Goal: Information Seeking & Learning: Check status

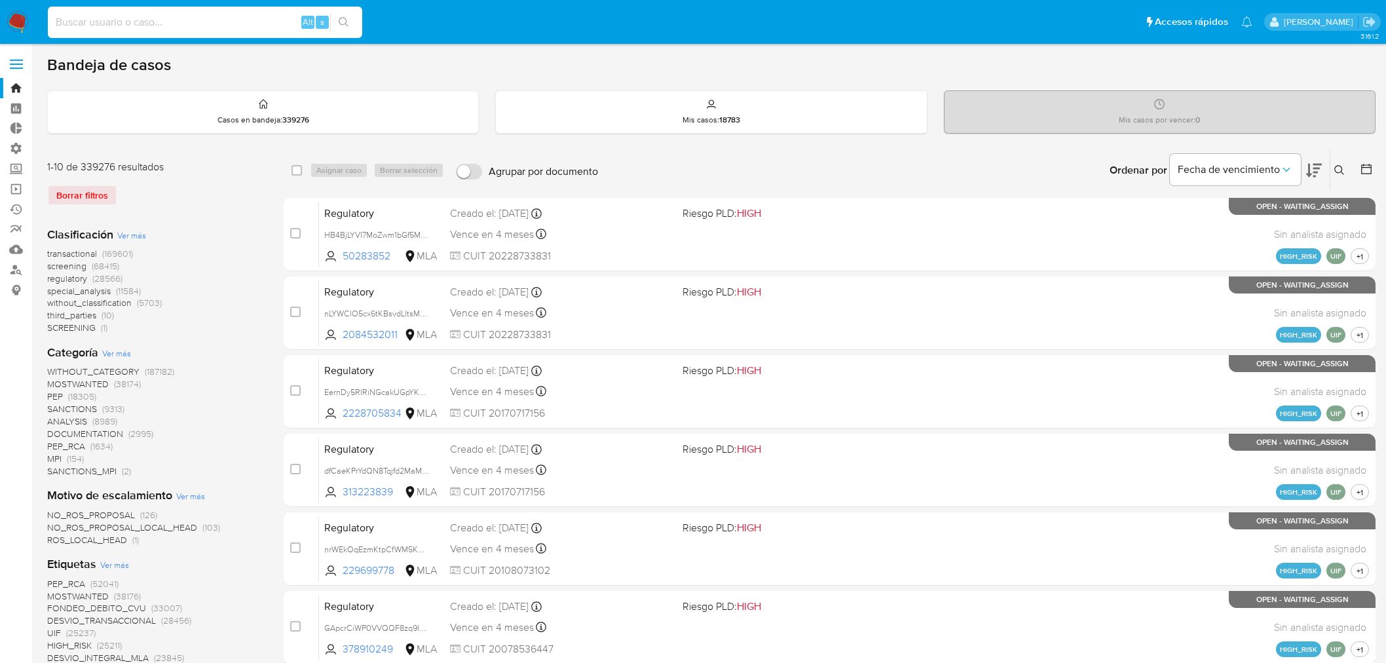
click at [142, 22] on input at bounding box center [205, 22] width 314 height 17
type input "593815521"
click at [174, 20] on input at bounding box center [205, 22] width 314 height 17
paste input "593815521"
type input "593815521"
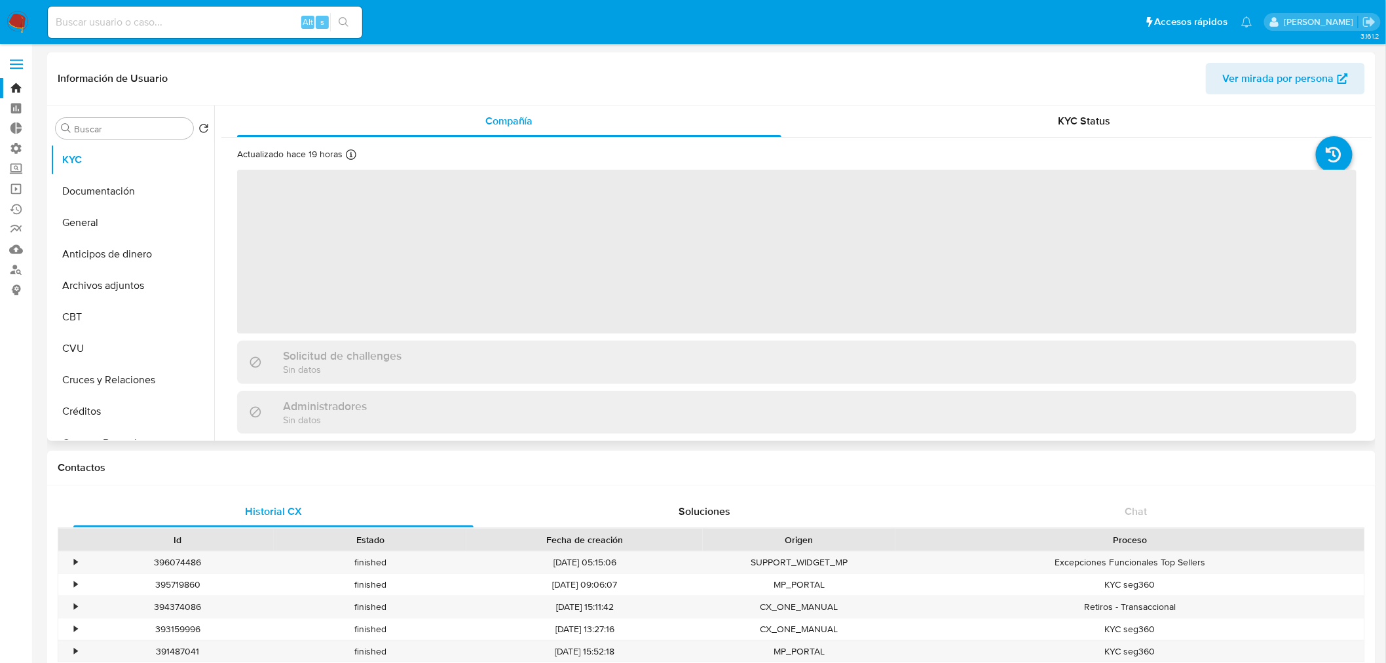
select select "10"
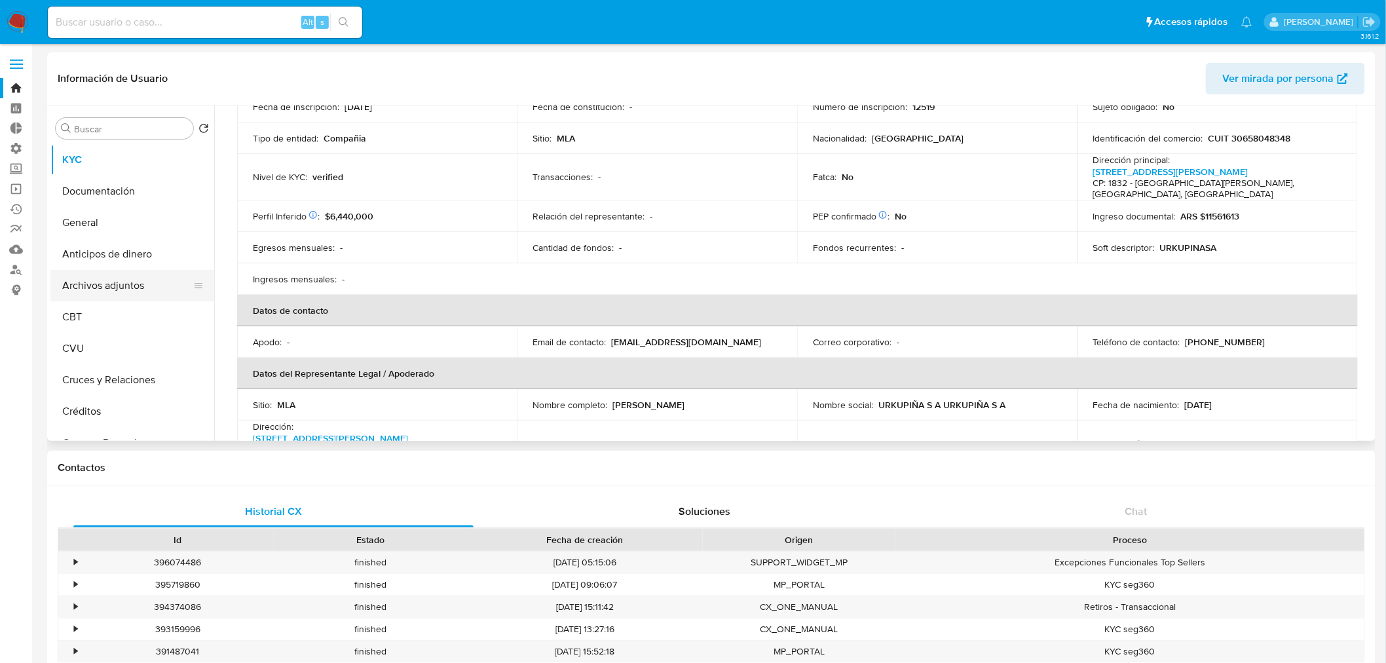
scroll to position [145, 0]
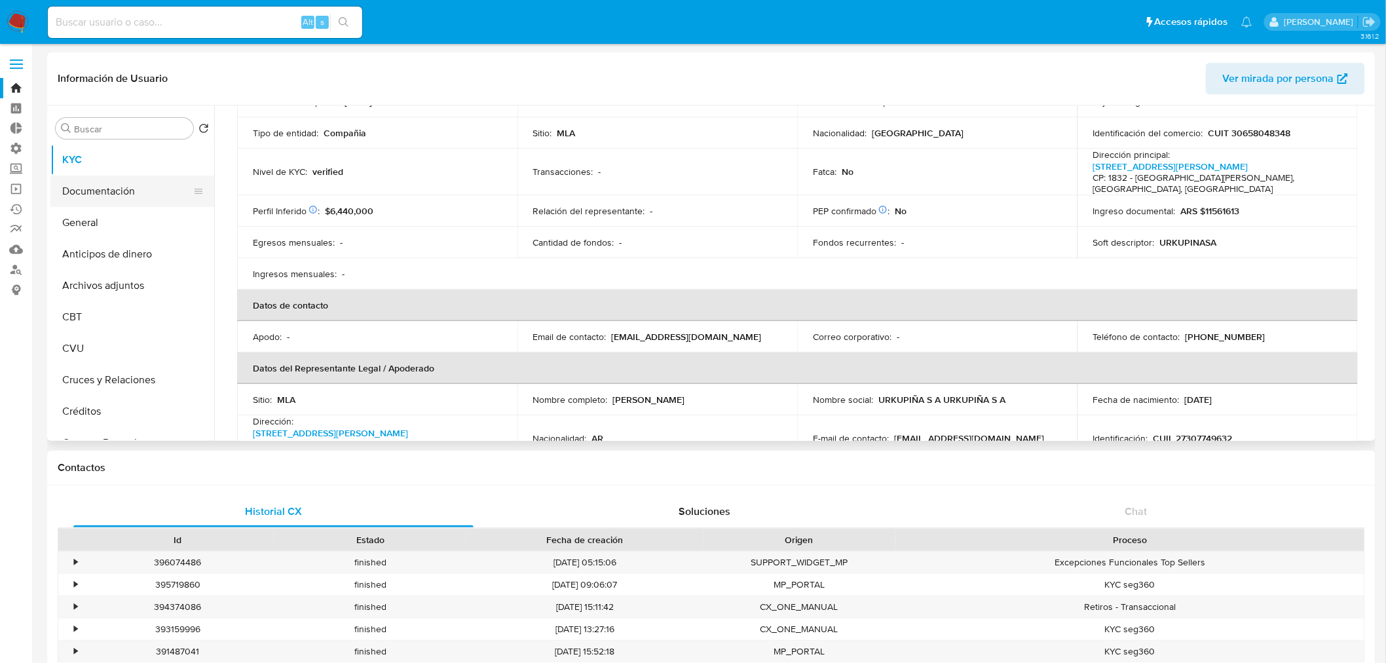
click at [121, 191] on button "Documentación" at bounding box center [126, 191] width 153 height 31
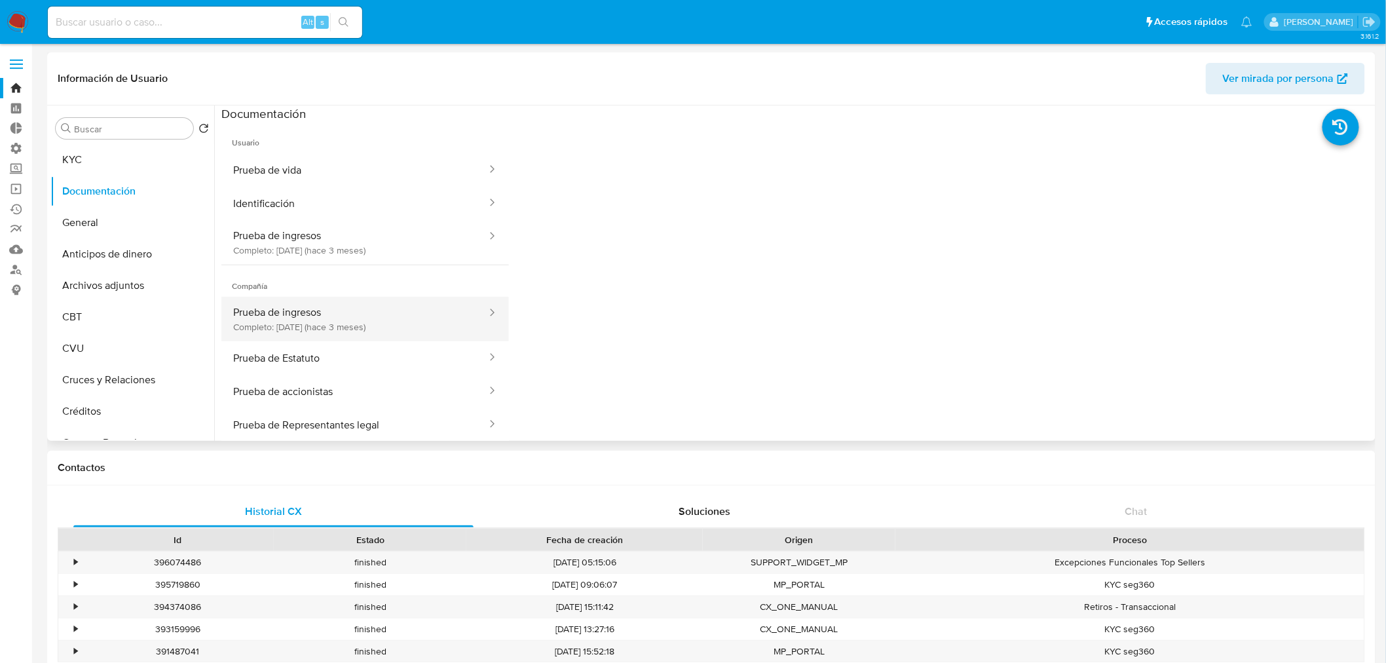
scroll to position [106, 0]
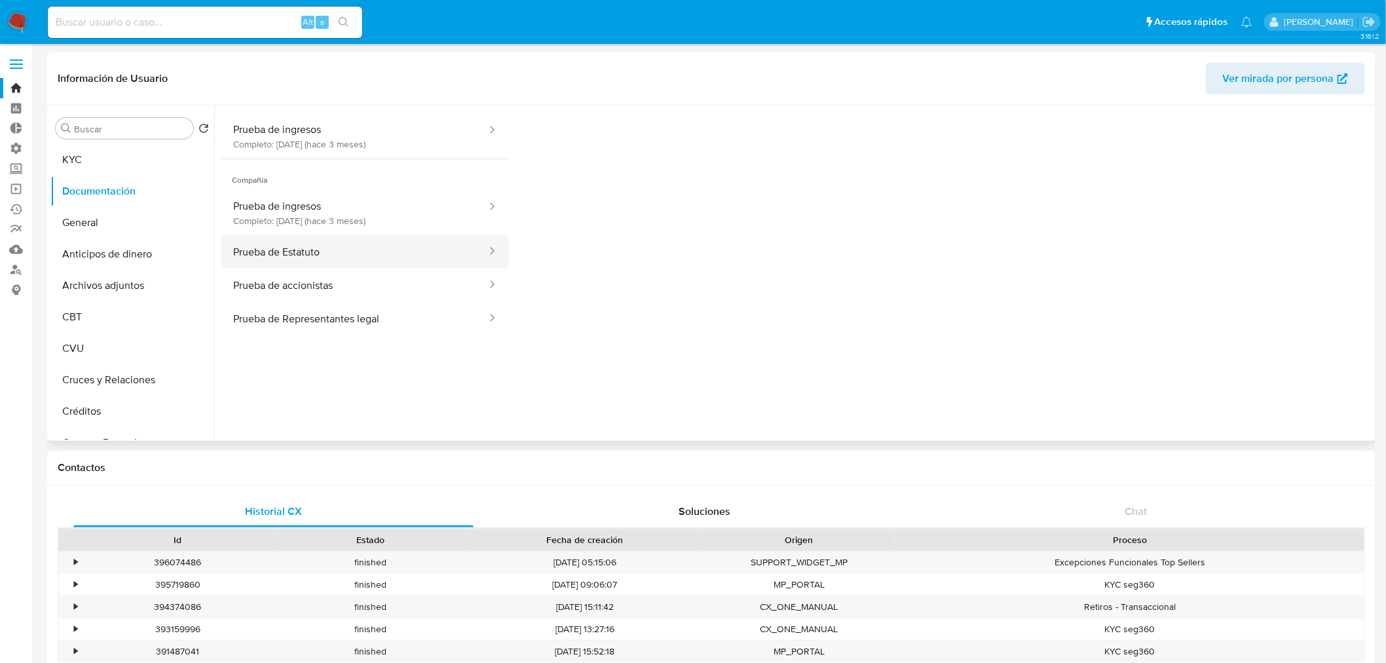
click at [404, 247] on button "Prueba de Estatuto" at bounding box center [354, 251] width 267 height 33
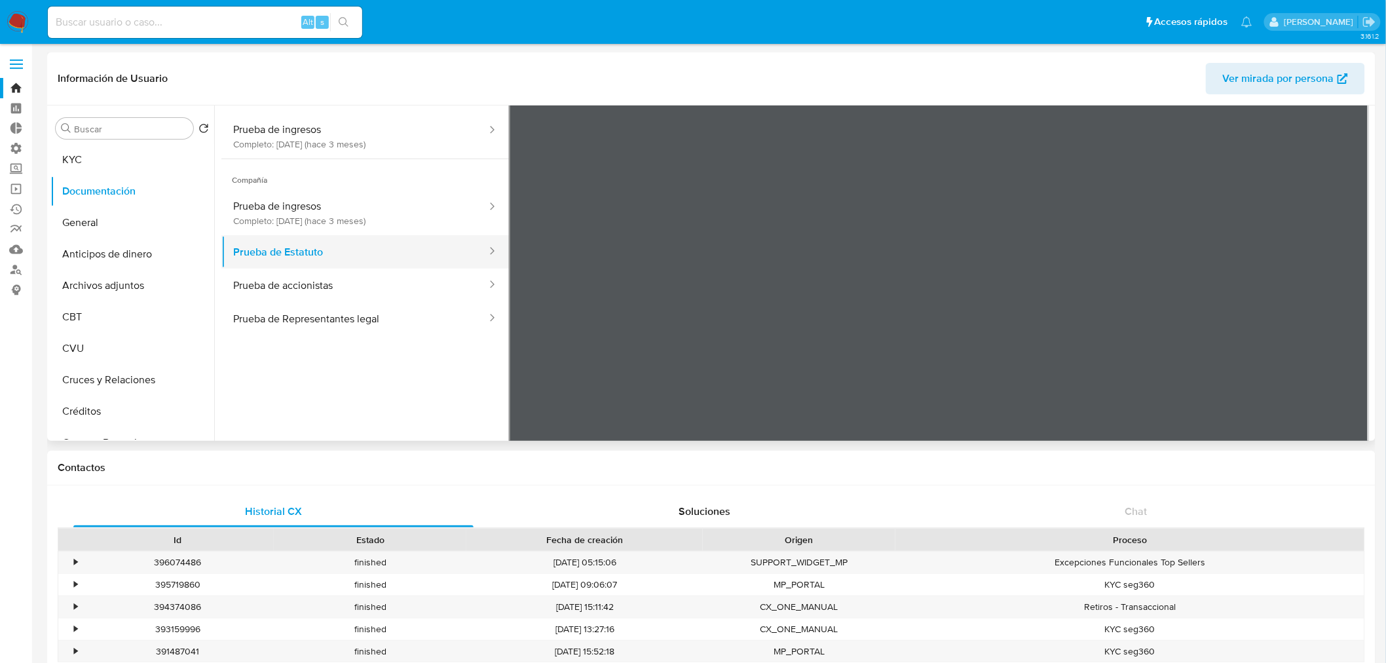
scroll to position [0, 0]
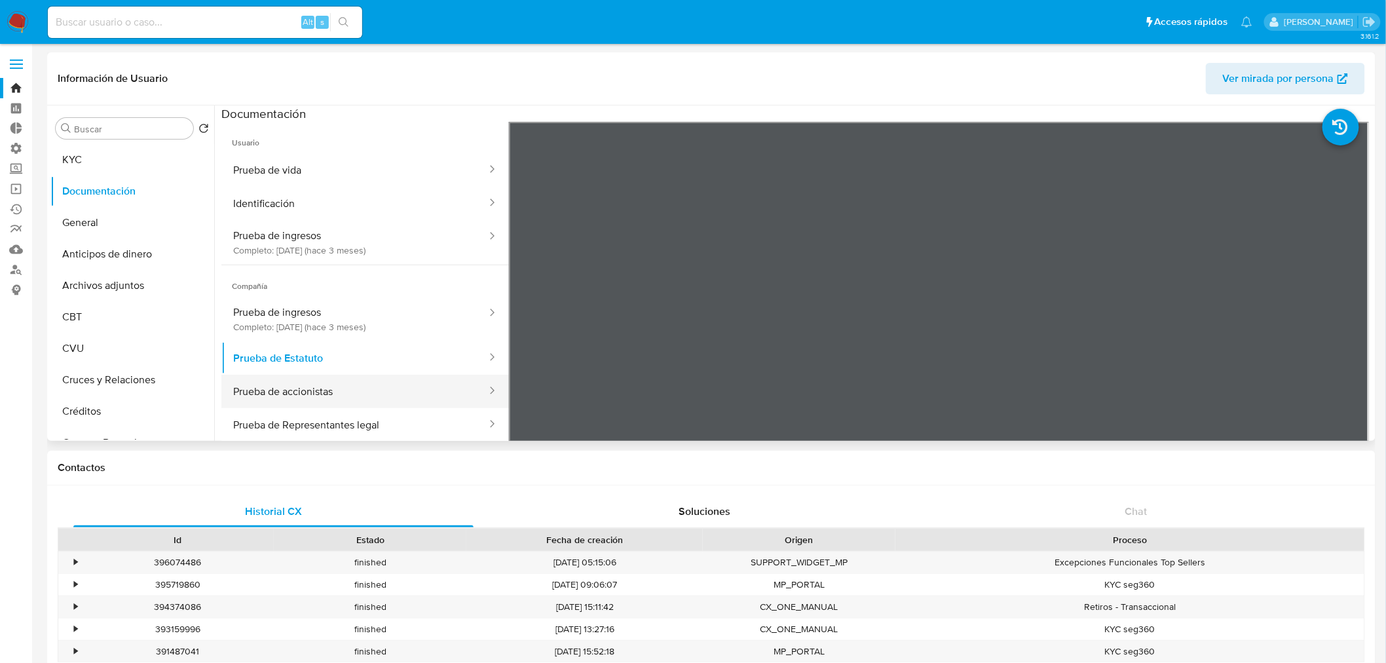
click at [411, 401] on button "Prueba de accionistas" at bounding box center [354, 391] width 267 height 33
click at [111, 170] on button "KYC" at bounding box center [126, 159] width 153 height 31
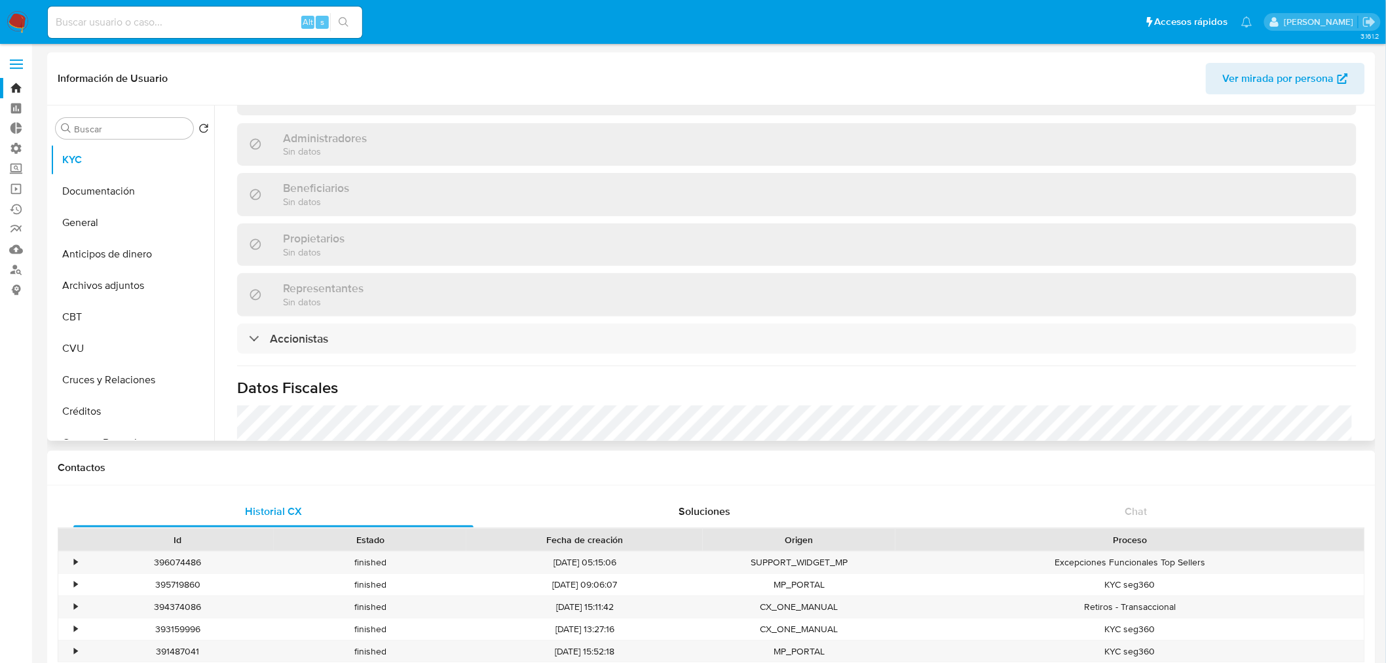
scroll to position [728, 0]
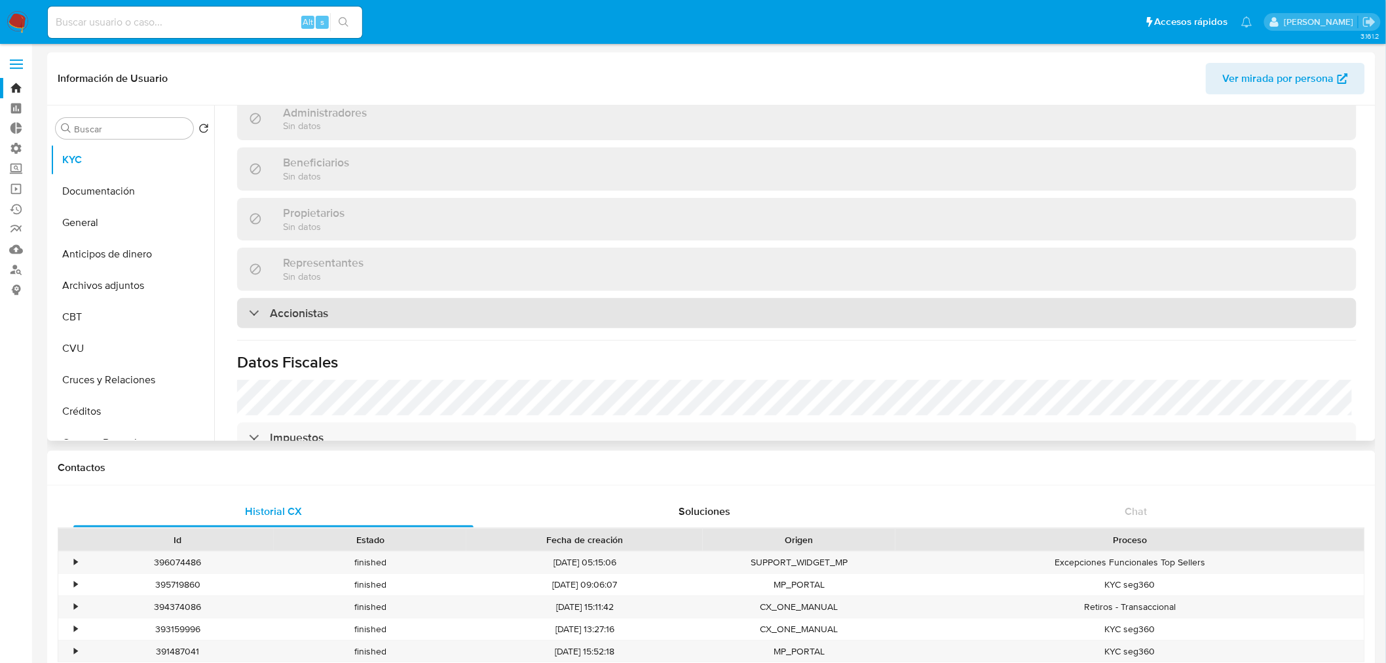
click at [312, 306] on h3 "Accionistas" at bounding box center [299, 313] width 58 height 14
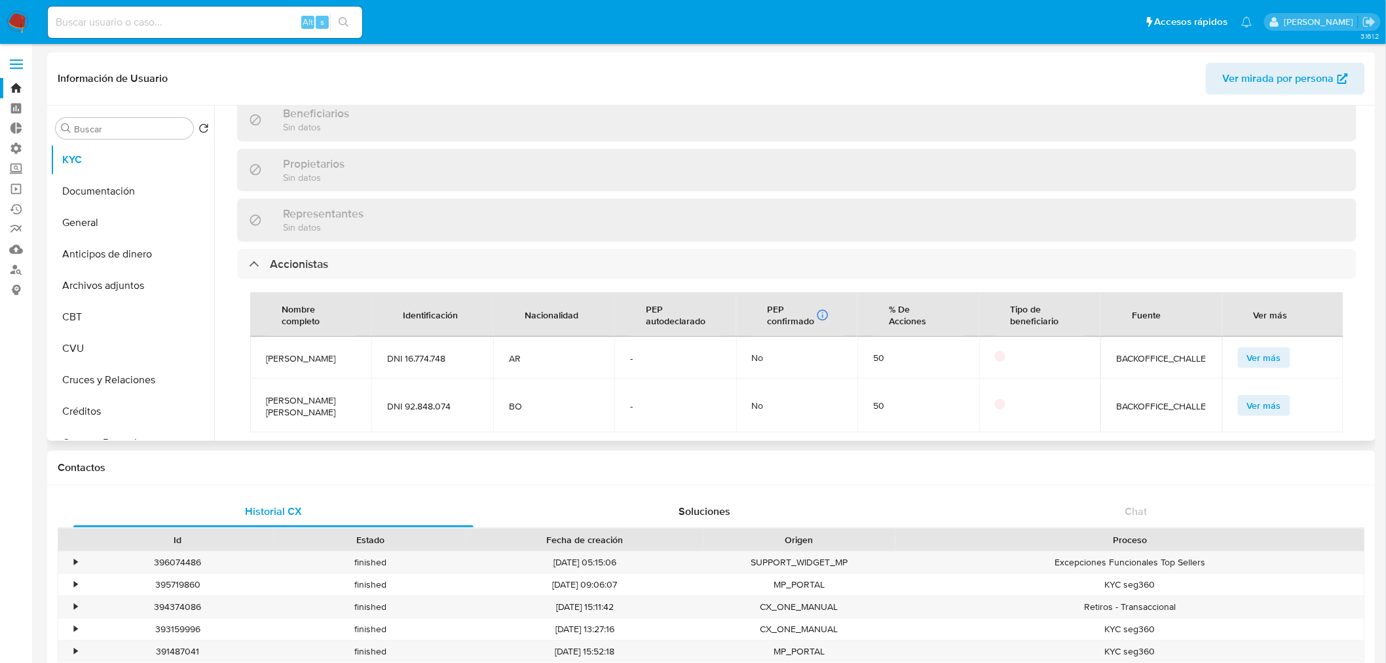
scroll to position [801, 0]
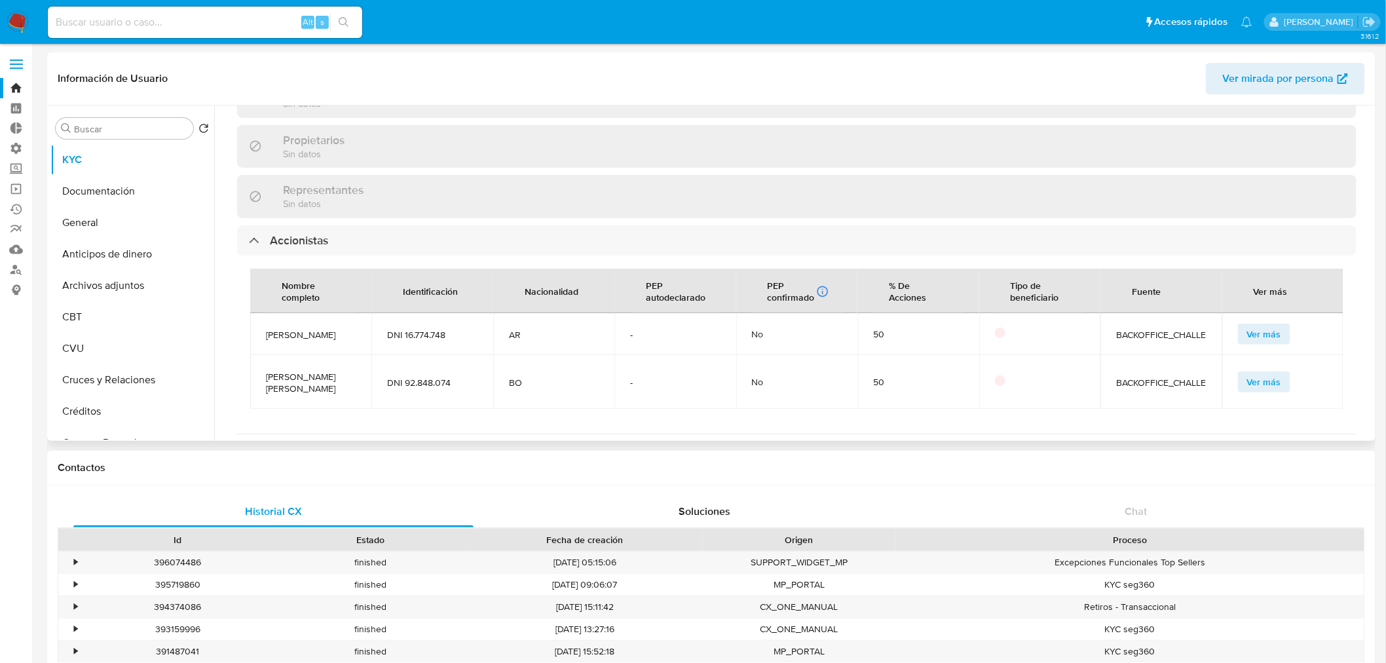
drag, startPoint x: 295, startPoint y: 323, endPoint x: 254, endPoint y: 316, distance: 41.3
click at [254, 316] on td "Enrique Esteban Antequera" at bounding box center [310, 334] width 121 height 42
copy span "Enrique Esteban Antequera"
drag, startPoint x: 292, startPoint y: 374, endPoint x: 262, endPoint y: 367, distance: 30.3
click at [262, 367] on td "Mery Natividad Saravia Rodriguez" at bounding box center [310, 382] width 121 height 54
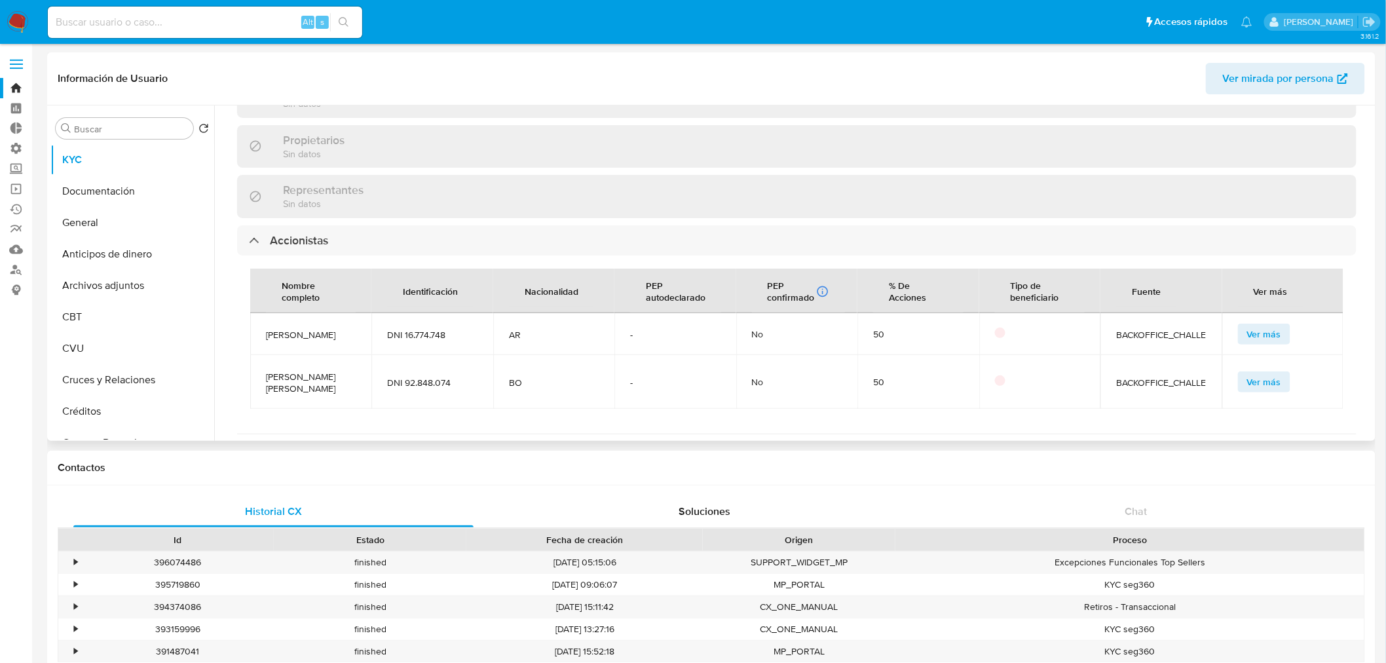
copy span "Mery Natividad Saravia Rodriguez"
click at [117, 129] on input "Buscar" at bounding box center [131, 129] width 114 height 12
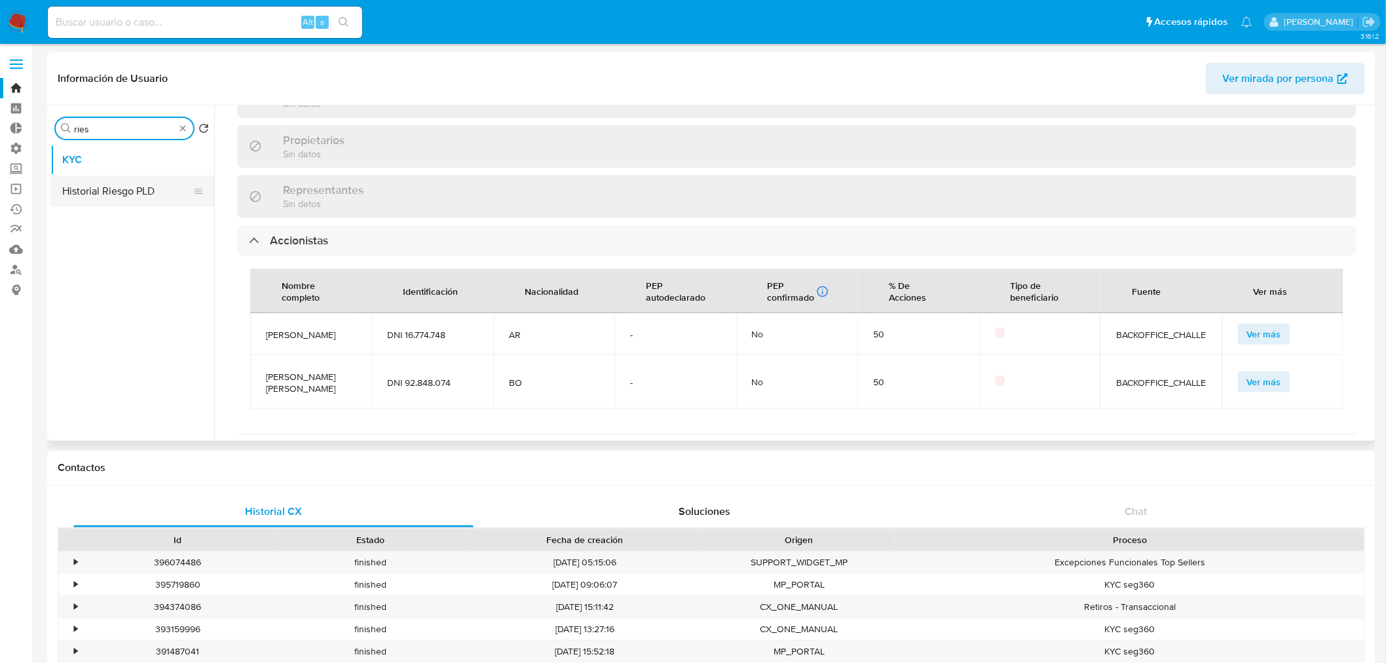
type input "ries"
click at [120, 199] on button "Historial Riesgo PLD" at bounding box center [126, 191] width 153 height 31
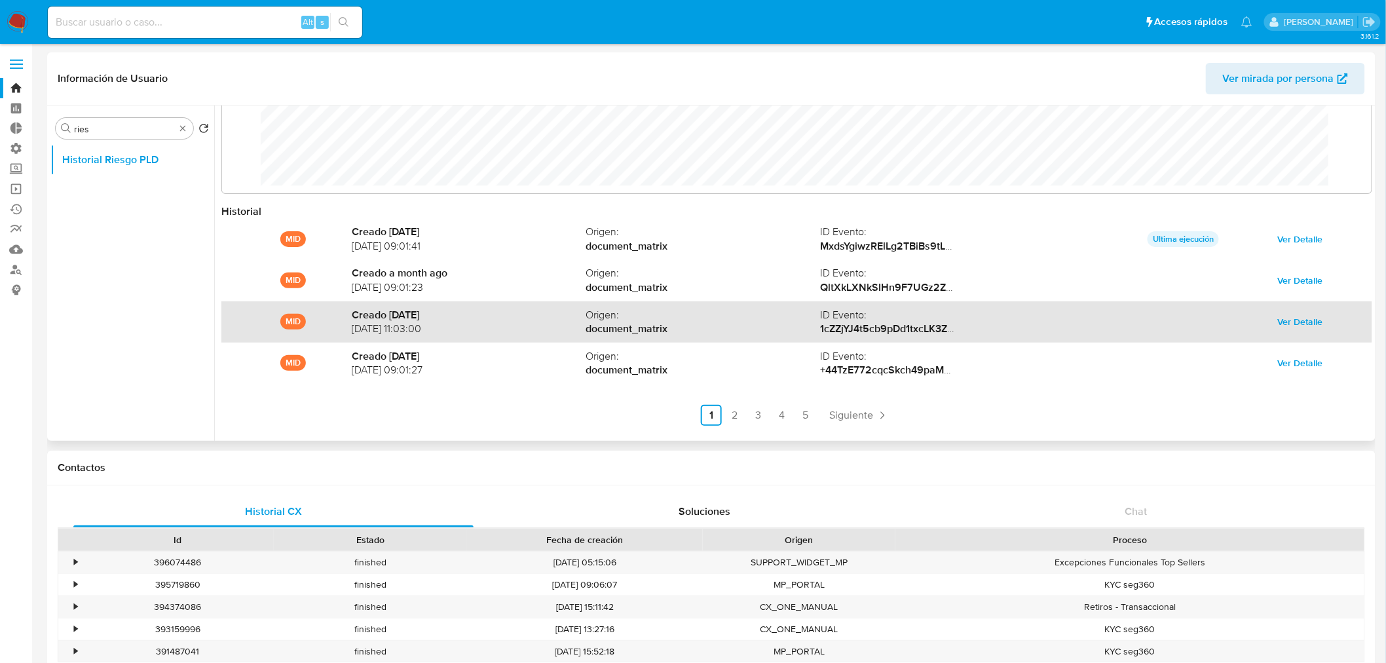
scroll to position [69, 0]
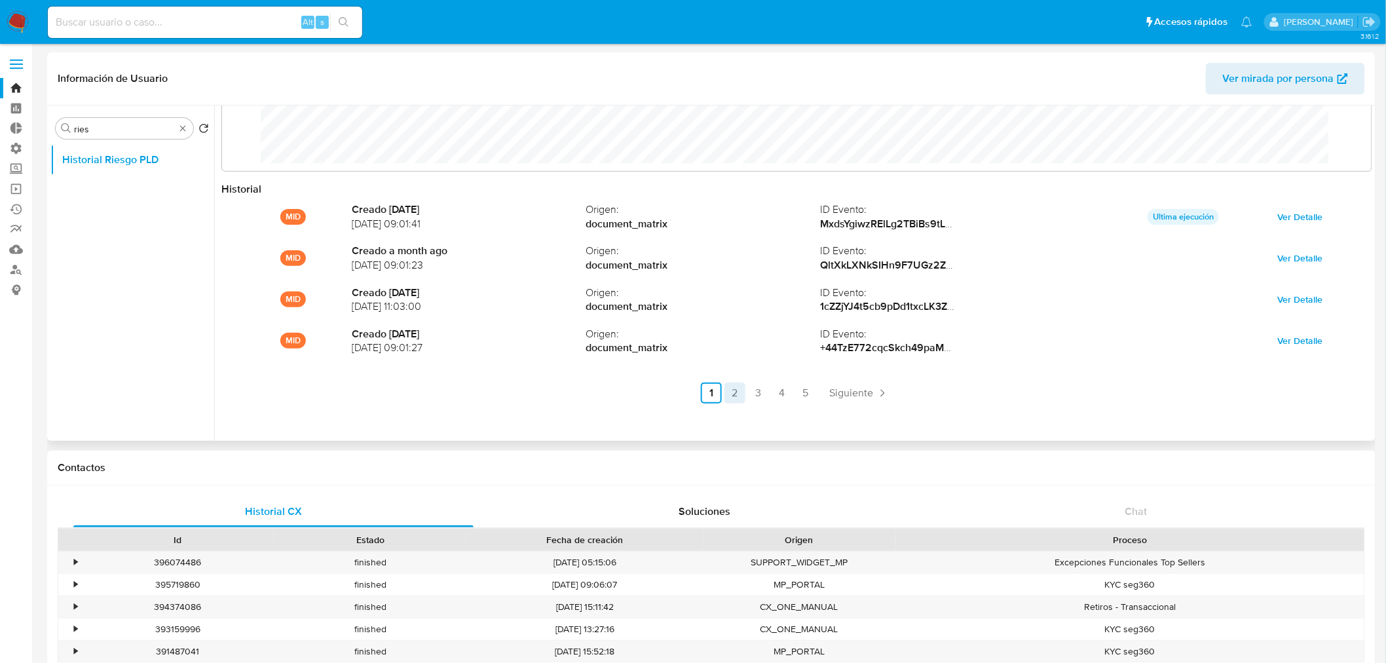
click at [737, 396] on link "2" at bounding box center [735, 393] width 21 height 21
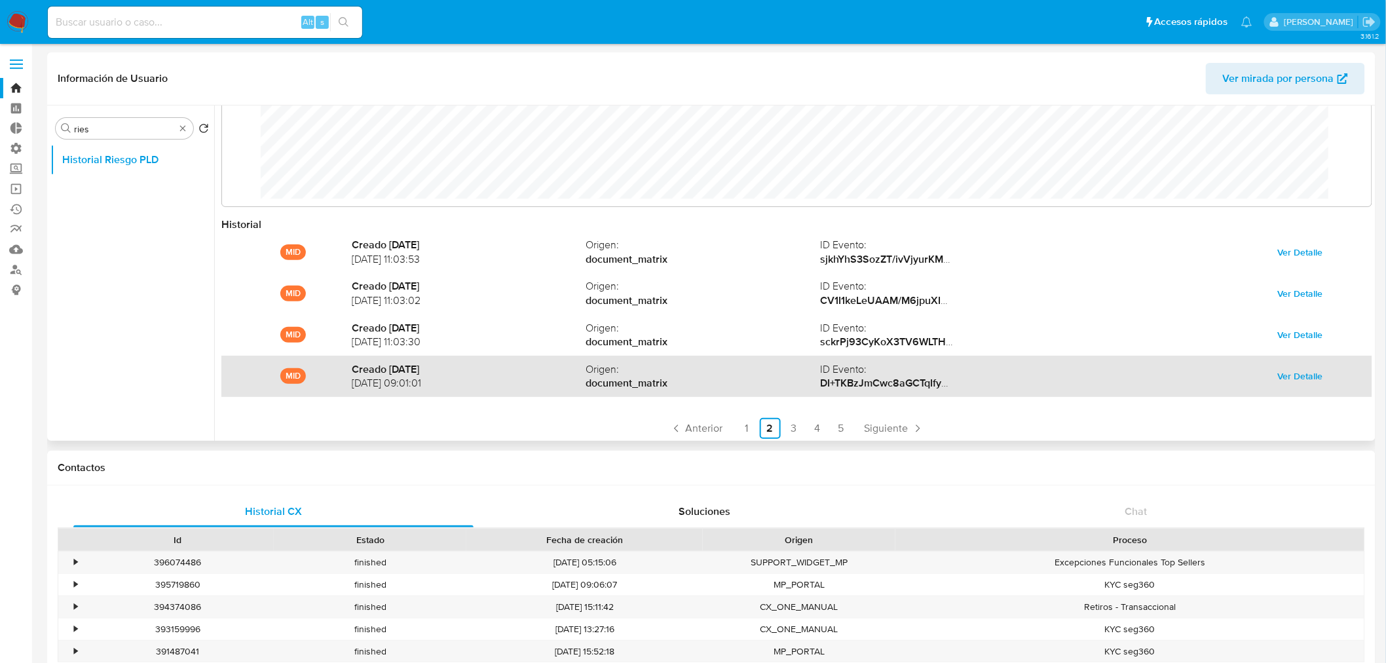
scroll to position [0, 0]
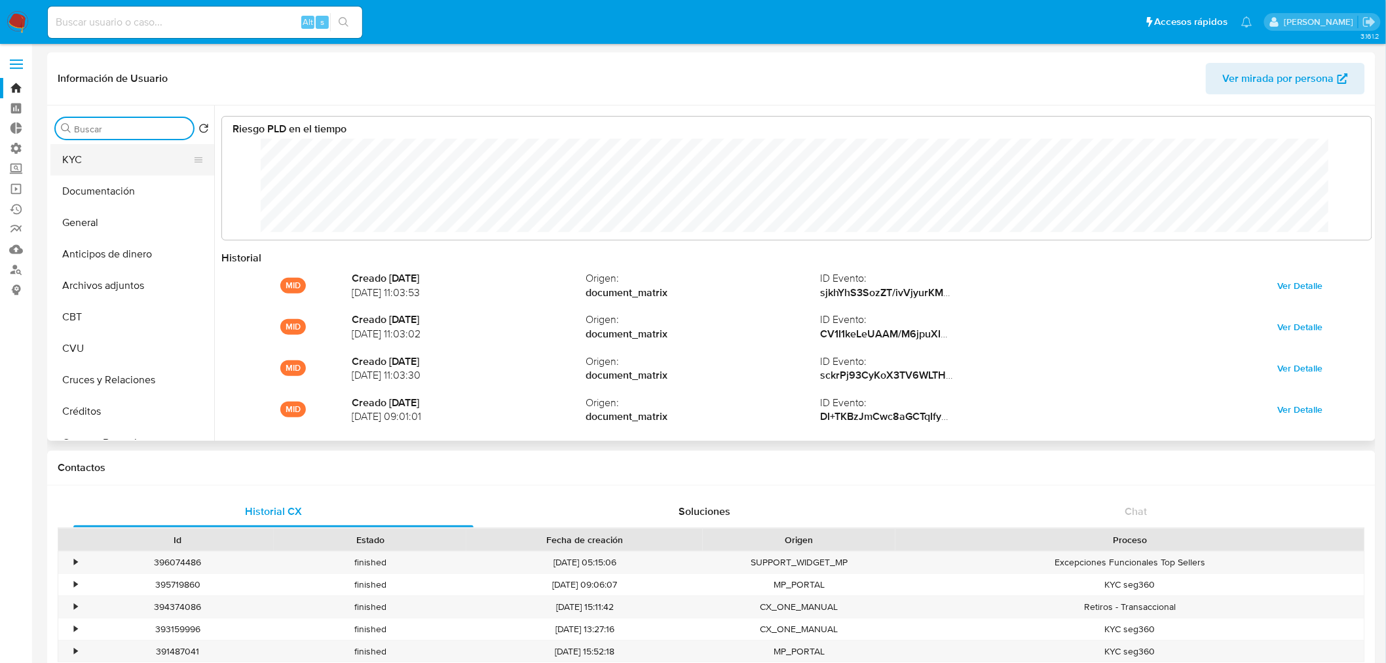
click at [100, 161] on button "KYC" at bounding box center [126, 159] width 153 height 31
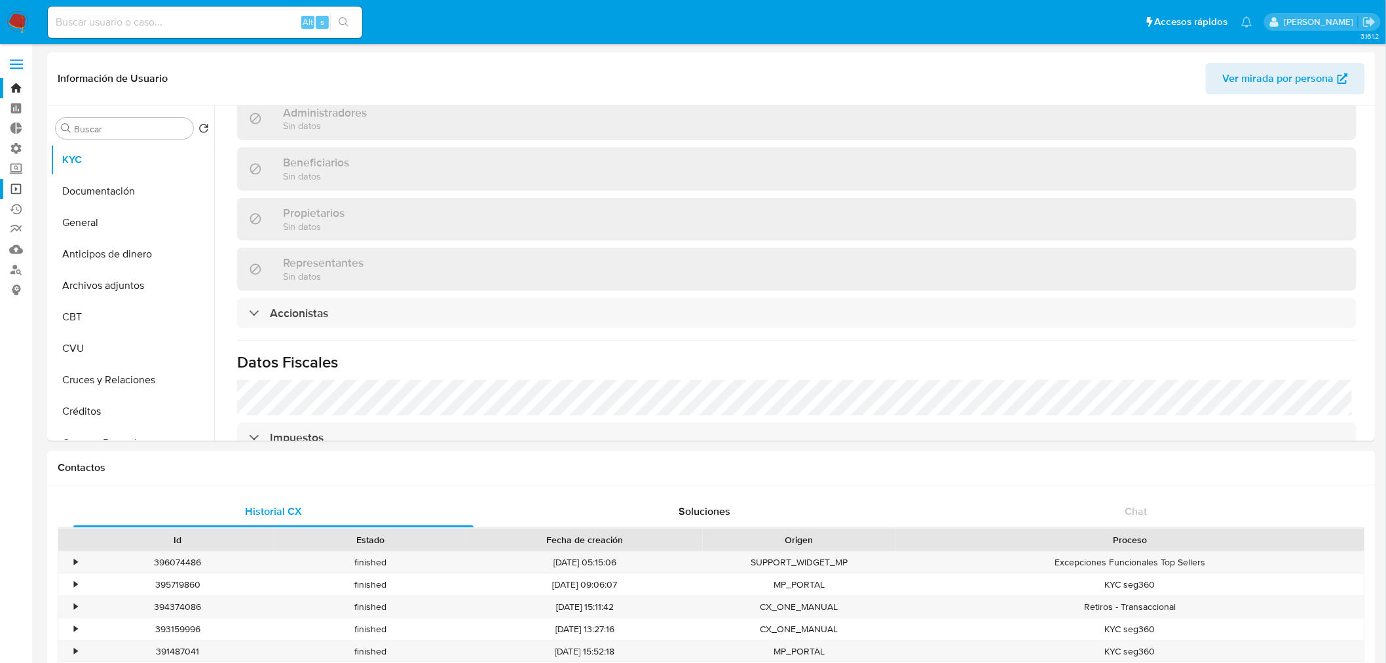
click at [17, 187] on link "Operaciones masivas" at bounding box center [78, 189] width 156 height 20
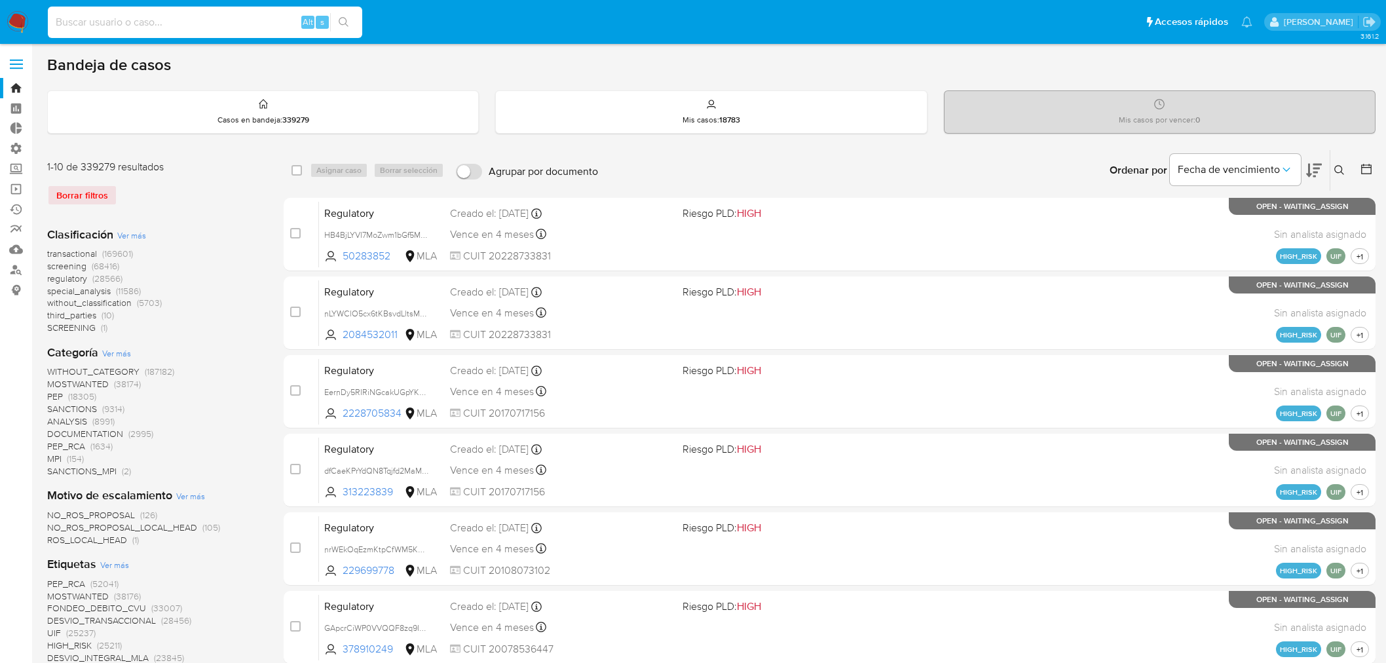
scroll to position [742, 0]
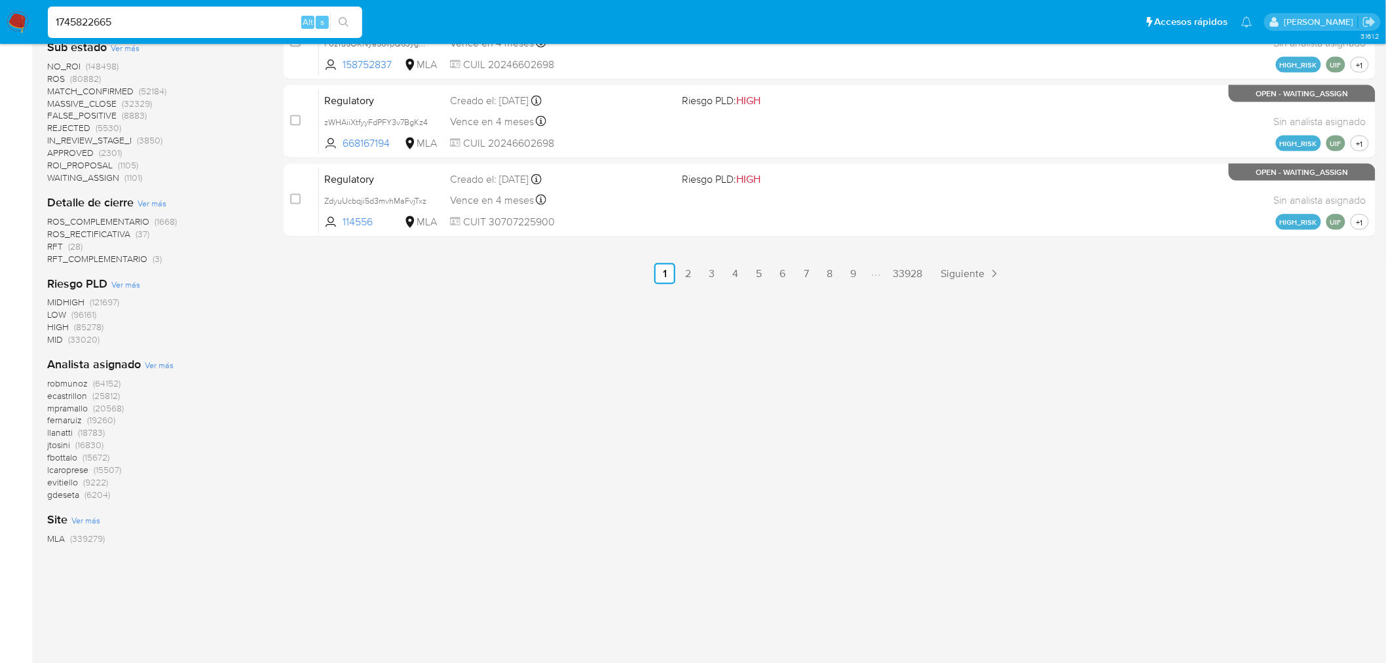
type input "1745822665"
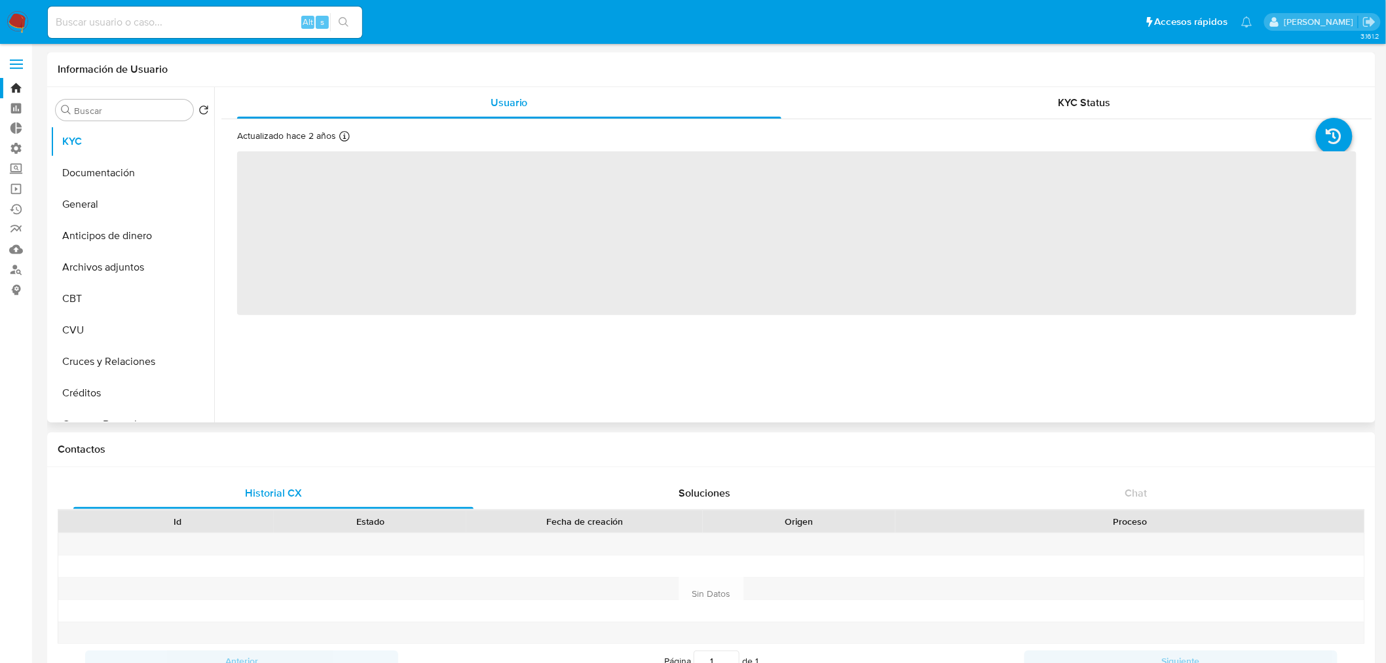
select select "10"
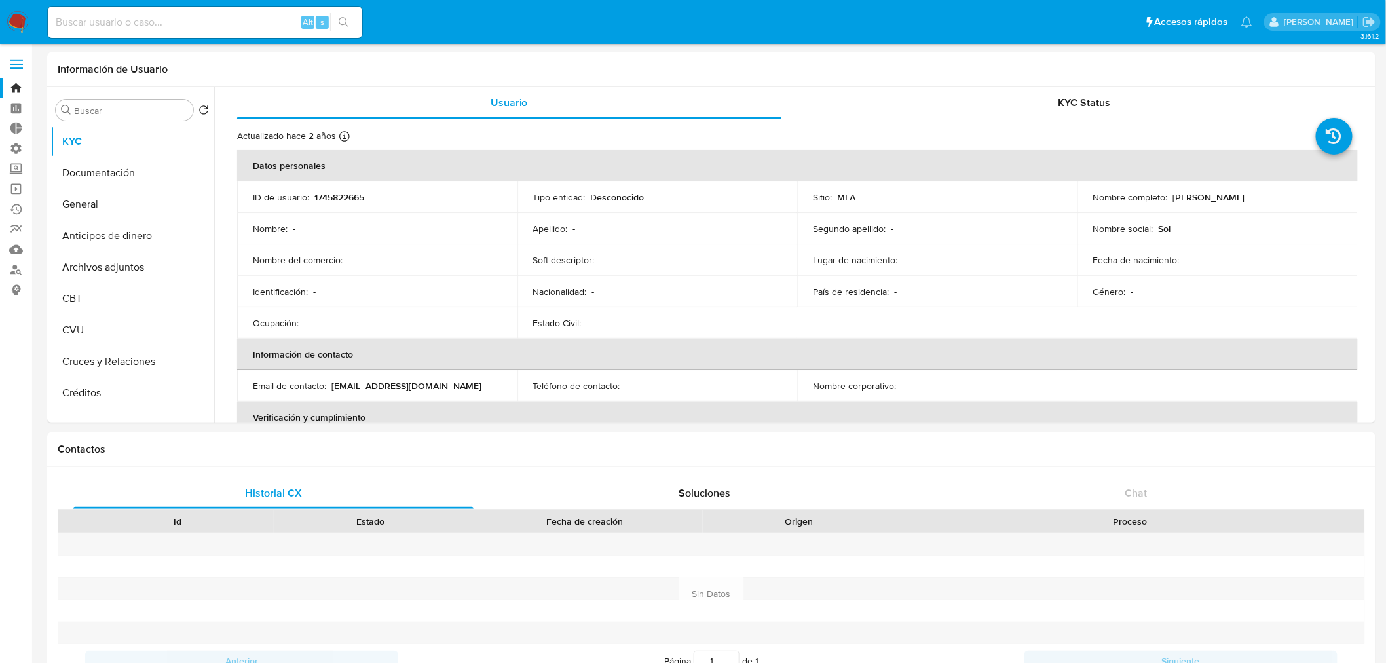
click at [111, 20] on input at bounding box center [205, 22] width 314 height 17
paste input "85424437"
type input "85424437"
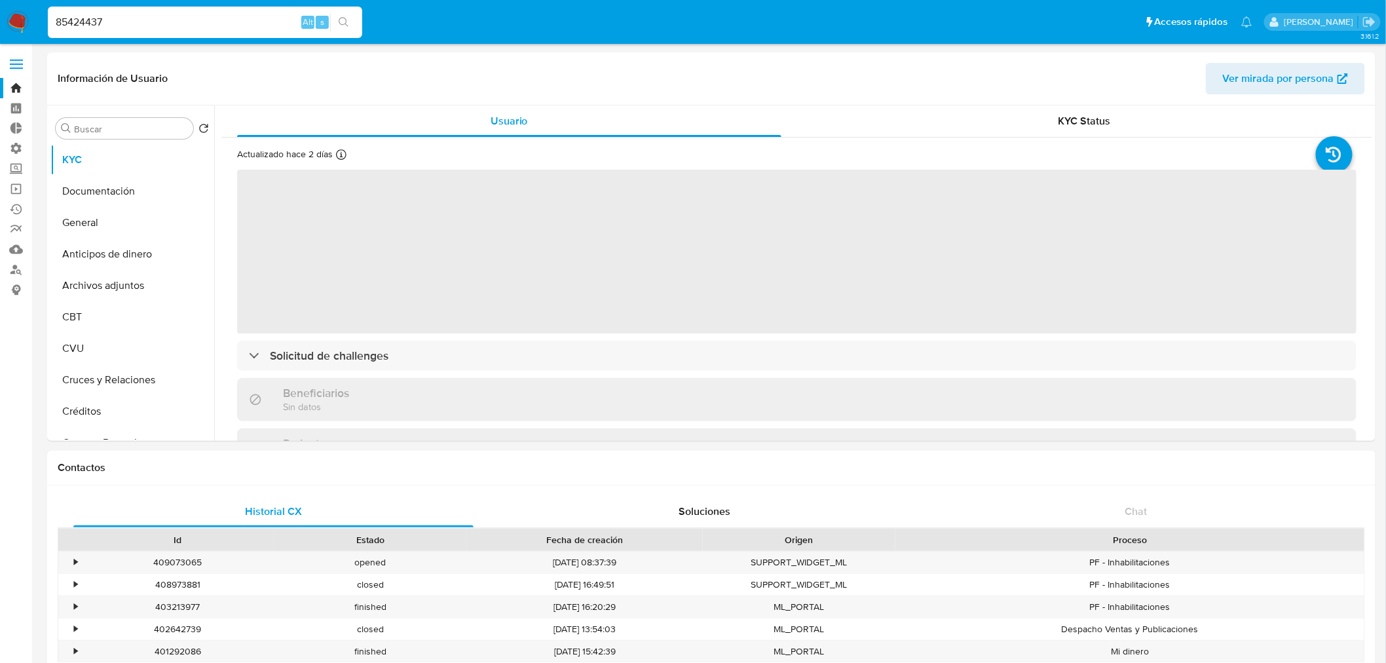
select select "10"
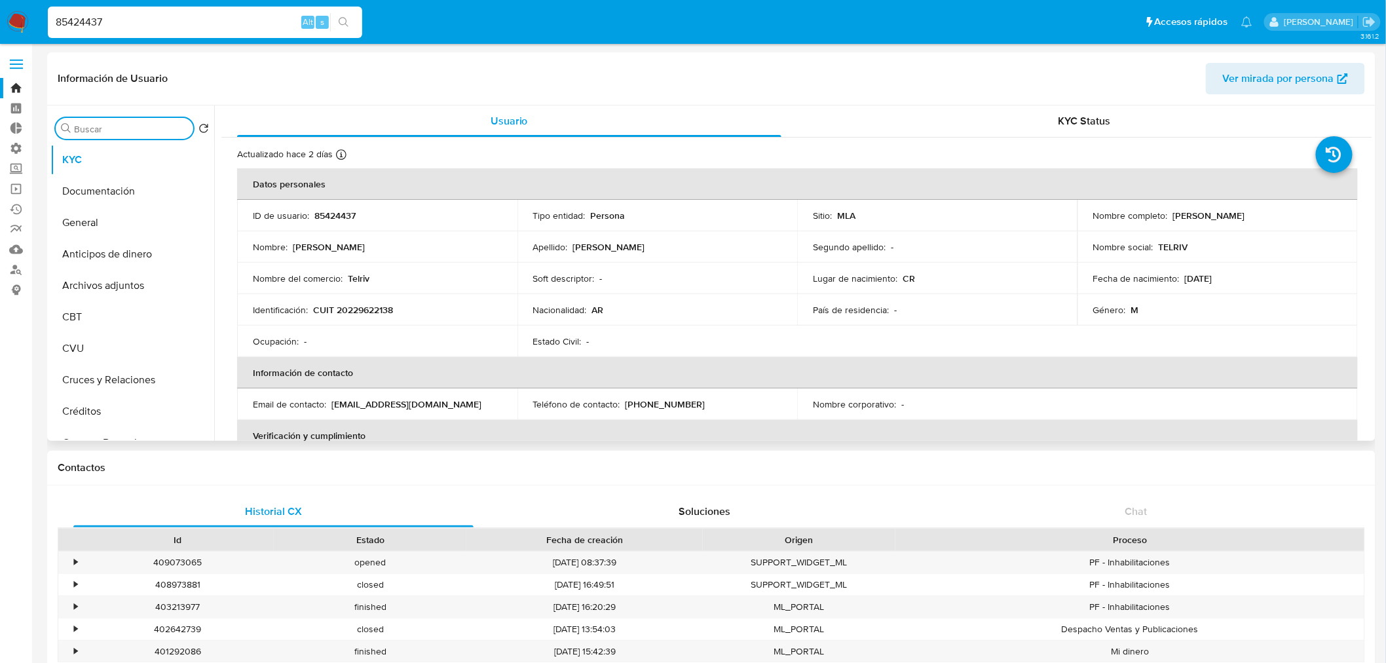
click at [122, 124] on input "Buscar" at bounding box center [131, 129] width 114 height 12
type input "res"
click at [119, 197] on button "Restricciones Nuevo Mundo" at bounding box center [126, 191] width 153 height 31
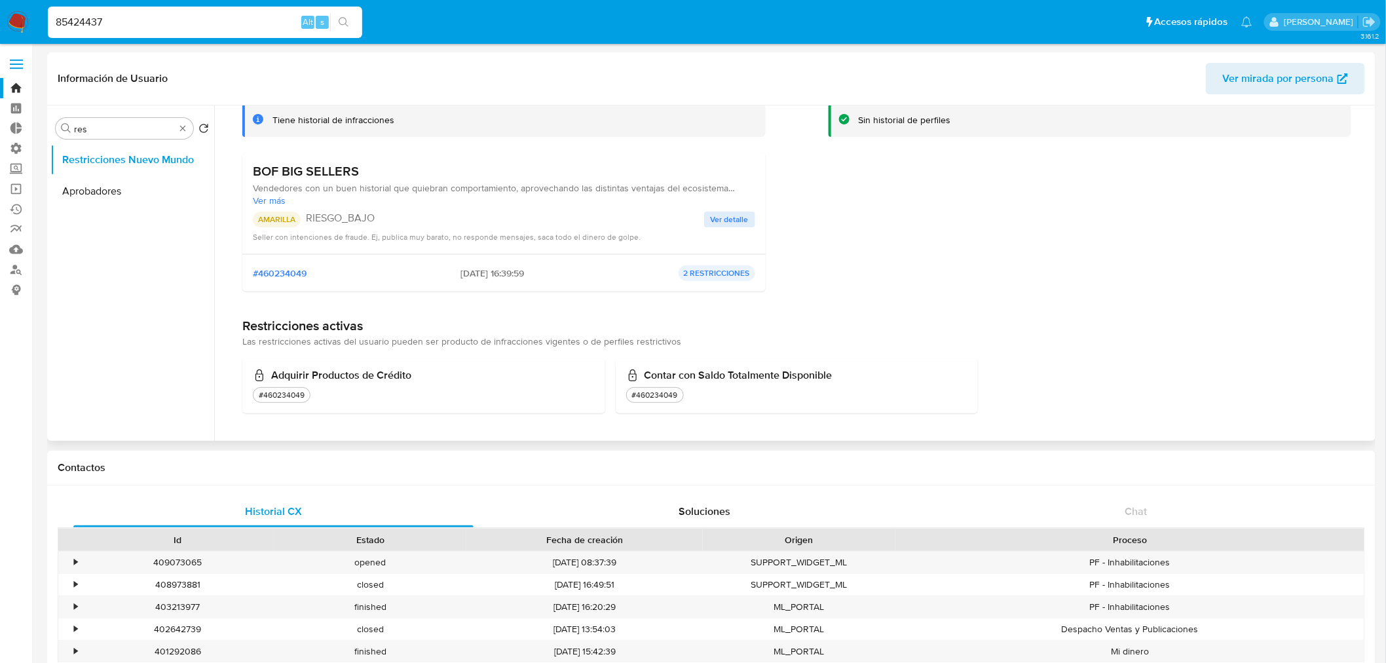
click at [731, 218] on span "Ver detalle" at bounding box center [730, 219] width 38 height 13
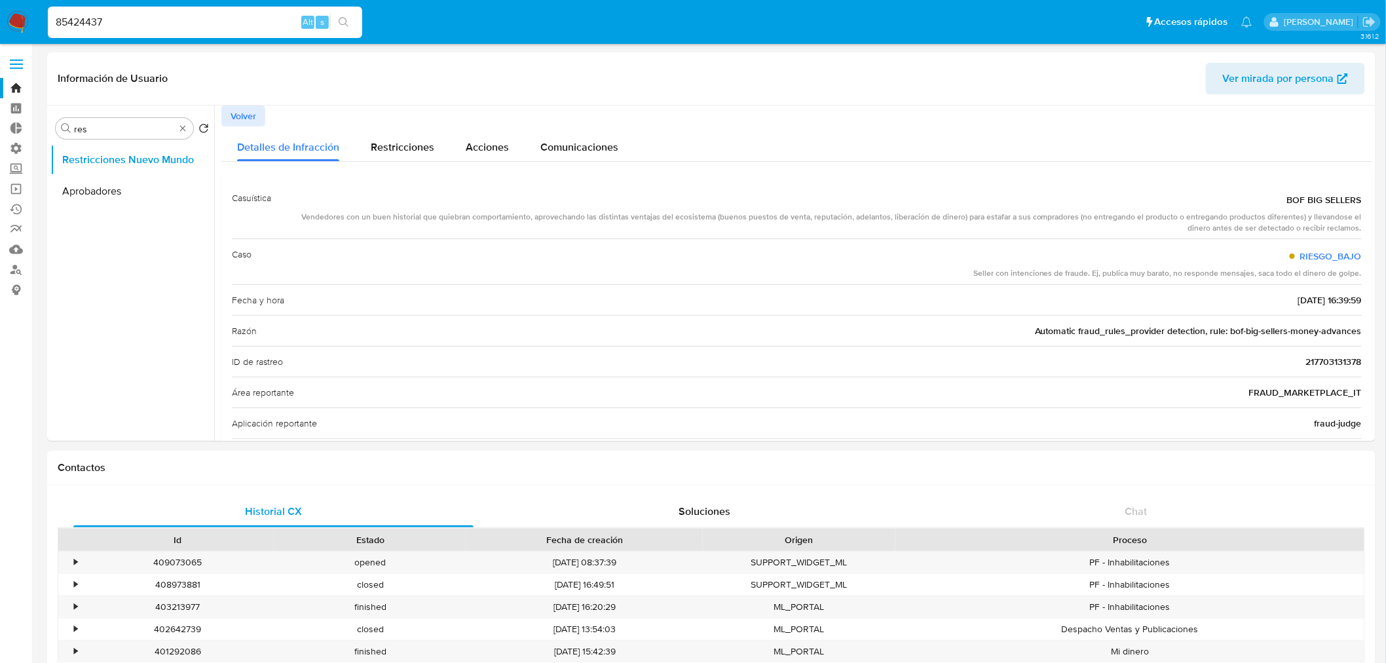
drag, startPoint x: 139, startPoint y: 23, endPoint x: 0, endPoint y: 22, distance: 138.9
click at [0, 22] on nav "Pausado Ver notificaciones 85424437 Alt s Accesos rápidos Presiona las siguient…" at bounding box center [693, 22] width 1386 height 44
paste input "1372926333"
type input "1372926333"
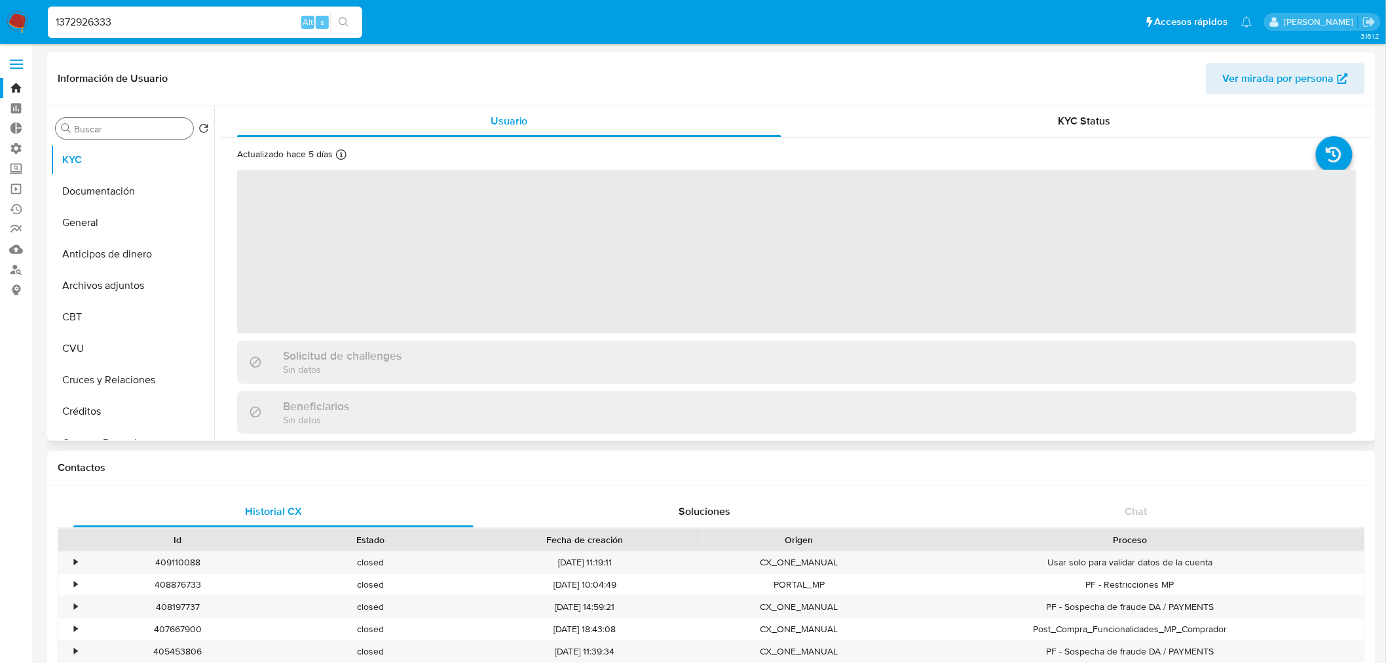
click at [128, 128] on input "Buscar" at bounding box center [131, 129] width 114 height 12
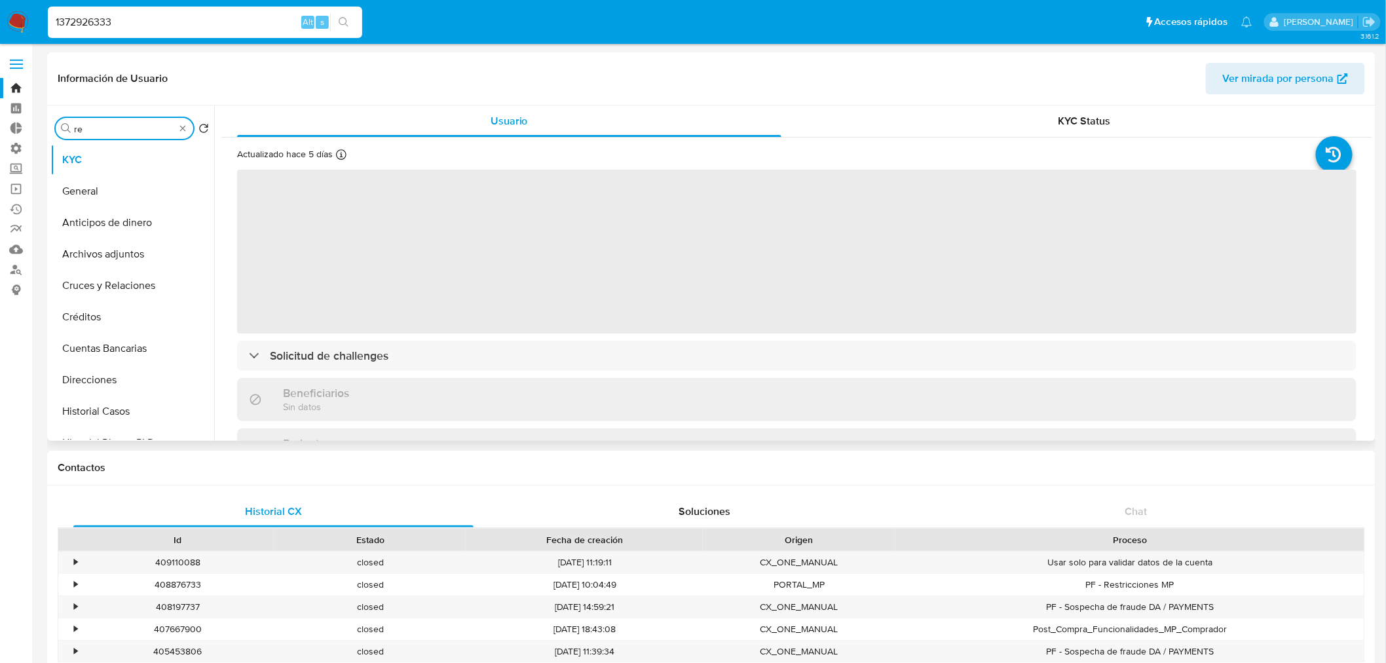
type input "res"
select select "10"
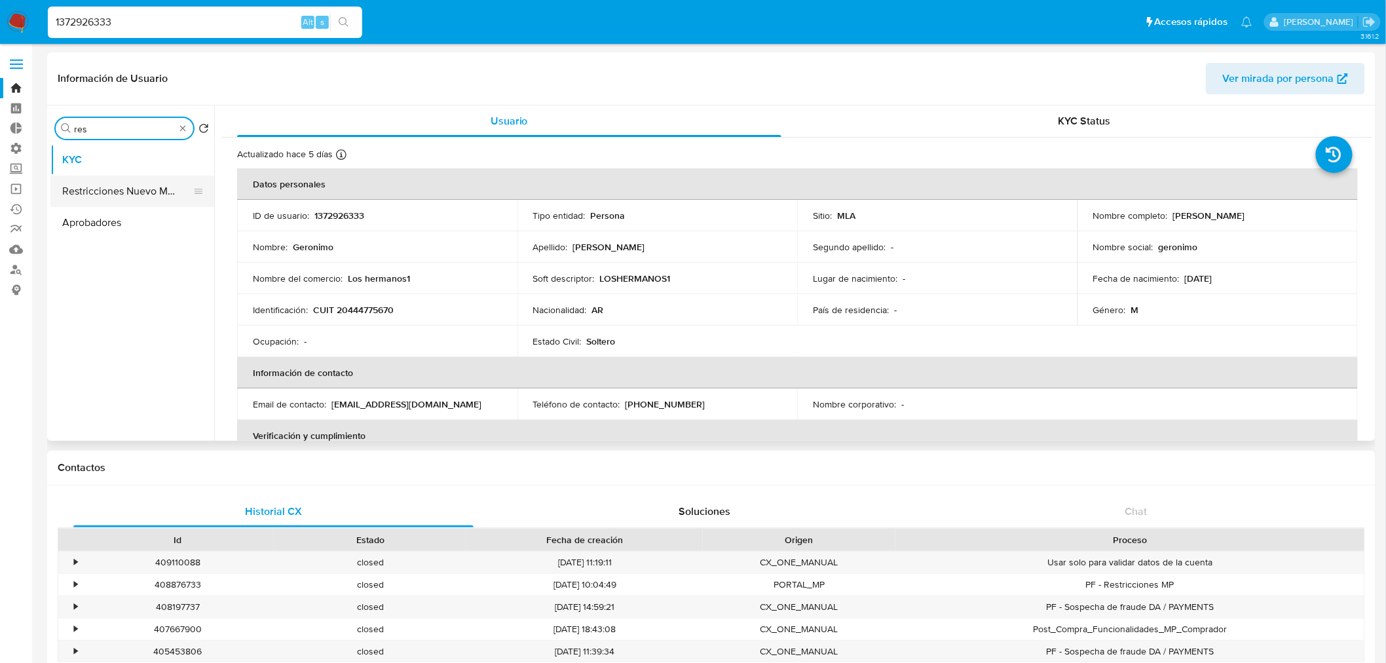
type input "res"
click at [140, 197] on button "Restricciones Nuevo Mundo" at bounding box center [126, 191] width 153 height 31
